Goal: Information Seeking & Learning: Find specific page/section

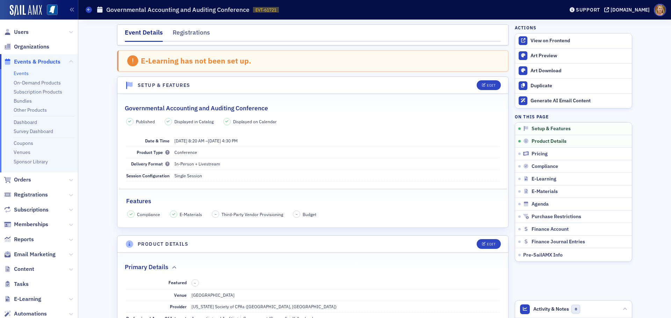
scroll to position [195, 0]
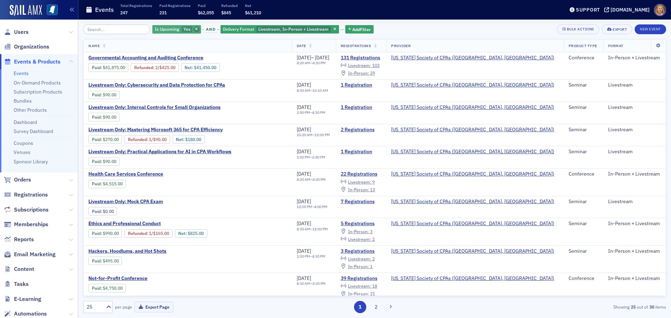
click at [195, 29] on icon "button" at bounding box center [196, 30] width 3 height 4
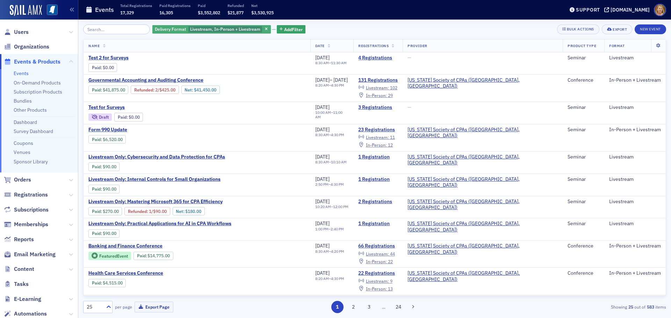
click at [214, 31] on span "Livestream, In-Person + Livestream" at bounding box center [225, 29] width 70 height 6
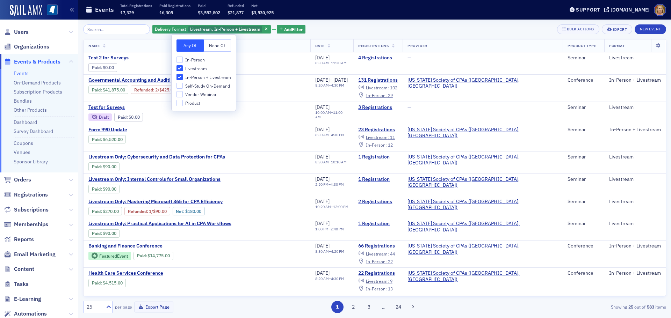
click at [198, 57] on span "In-Person" at bounding box center [195, 60] width 20 height 6
click at [183, 57] on input "In-Person" at bounding box center [179, 60] width 6 height 6
checkbox input "true"
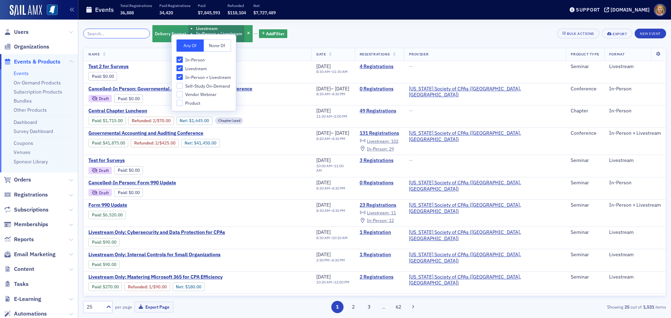
click at [117, 35] on input "search" at bounding box center [116, 34] width 67 height 10
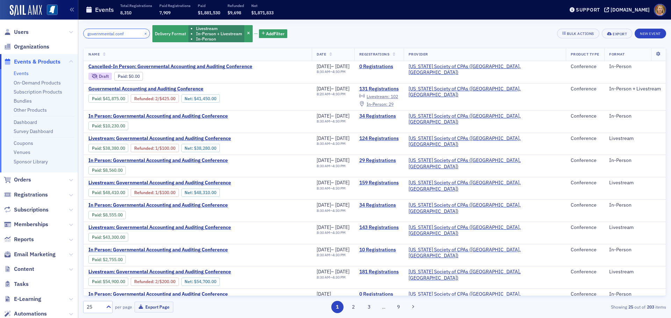
type input "governmental conf"
click at [143, 34] on button "×" at bounding box center [146, 33] width 6 height 6
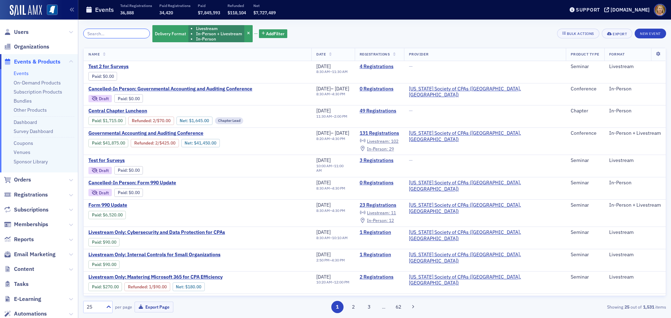
click at [135, 35] on input "search" at bounding box center [116, 34] width 67 height 10
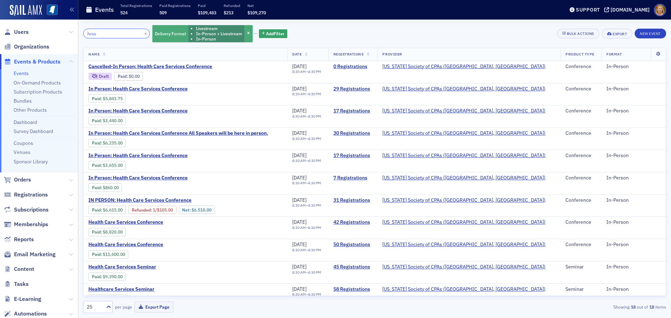
type input "hcss"
click at [224, 37] on li "In-Person" at bounding box center [219, 38] width 46 height 5
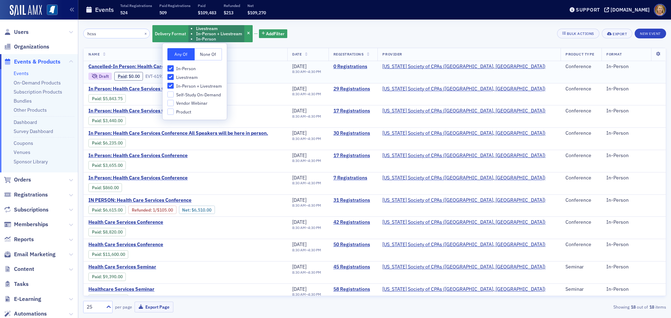
click at [248, 65] on div "Cancelled-In Person: Health Care Services Conference Draft Paid : $0.00 EVT-619…" at bounding box center [185, 72] width 194 height 17
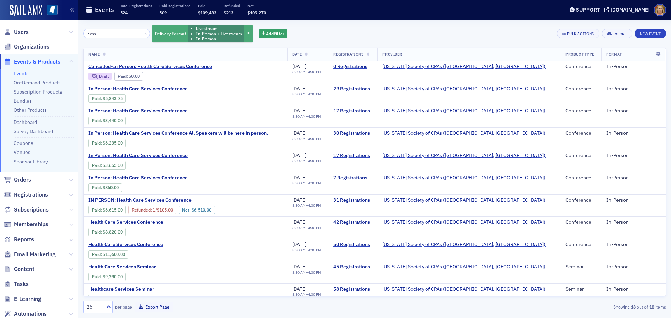
click at [210, 36] on li "In-Person + Livestream" at bounding box center [219, 33] width 46 height 5
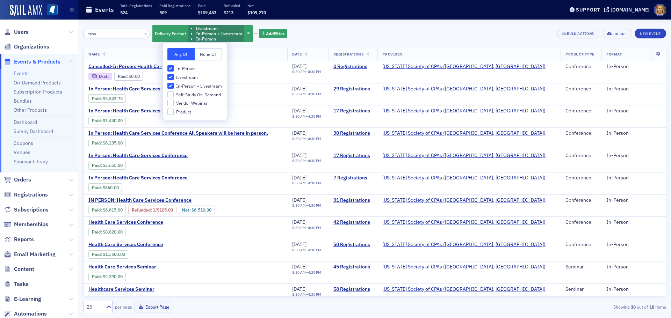
click at [171, 85] on input "In-Person + Livestream" at bounding box center [170, 86] width 6 height 6
checkbox input "false"
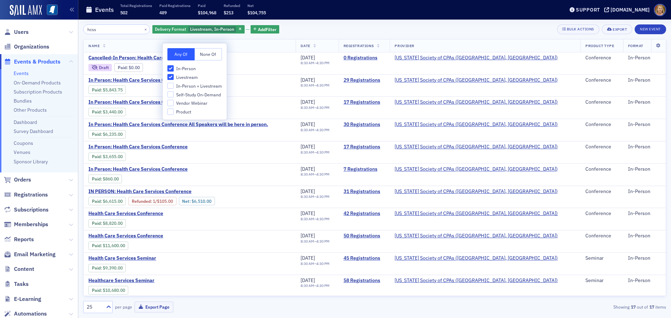
click at [255, 45] on th "Name" at bounding box center [190, 45] width 212 height 13
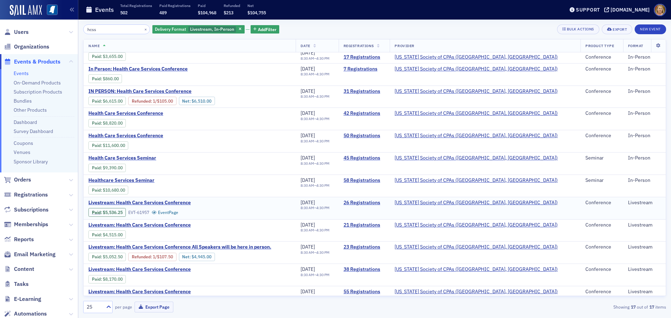
scroll to position [65, 0]
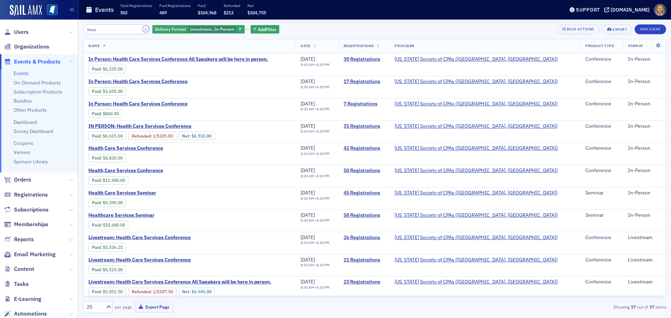
click at [143, 30] on button "×" at bounding box center [146, 29] width 6 height 6
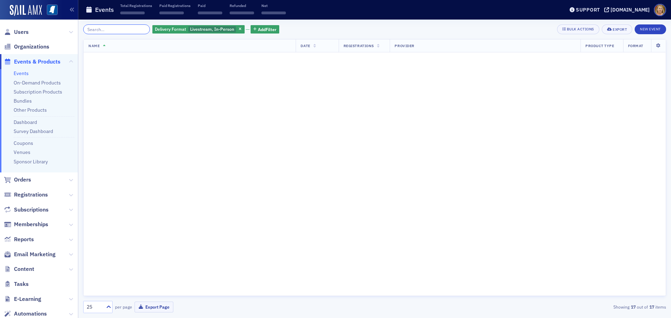
click at [128, 28] on input "search" at bounding box center [116, 29] width 67 height 10
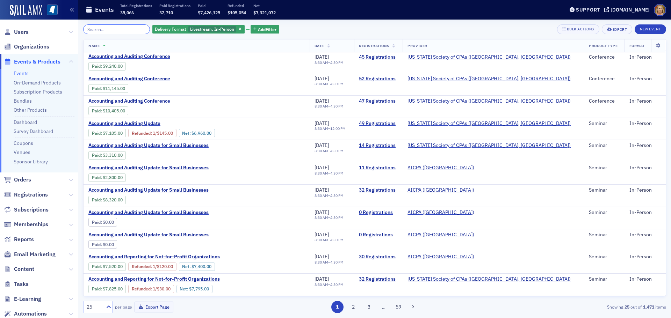
scroll to position [313, 0]
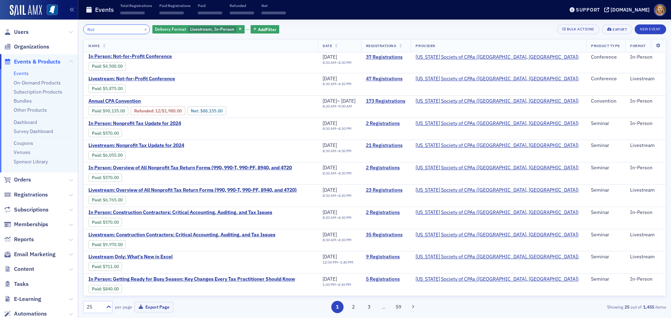
scroll to position [373, 0]
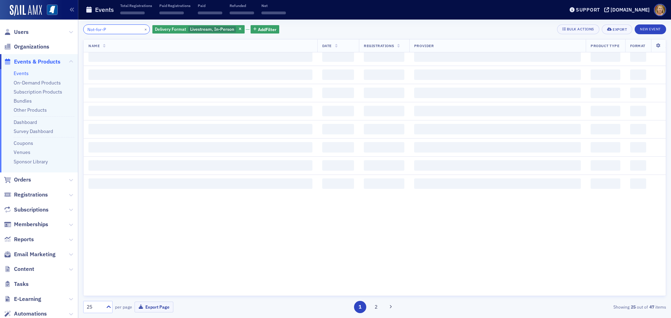
scroll to position [373, 0]
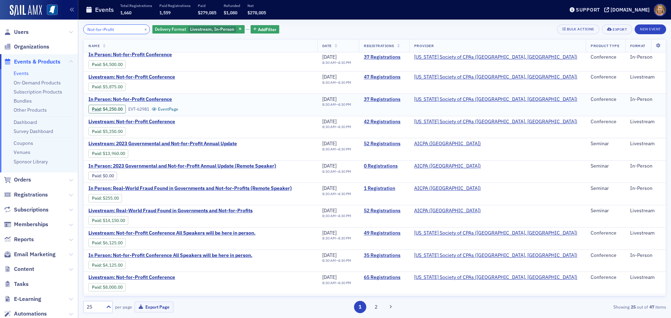
scroll to position [105, 0]
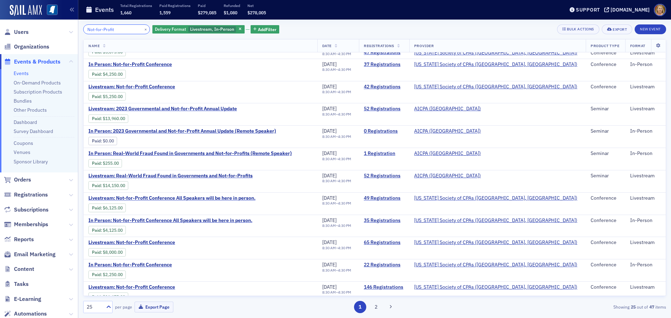
type input "Not-for-Profit"
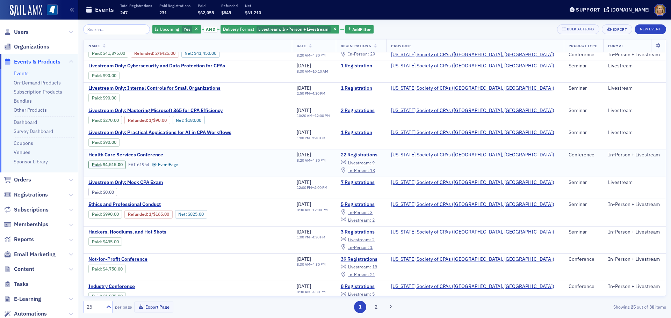
scroll to position [35, 0]
